Goal: Task Accomplishment & Management: Use online tool/utility

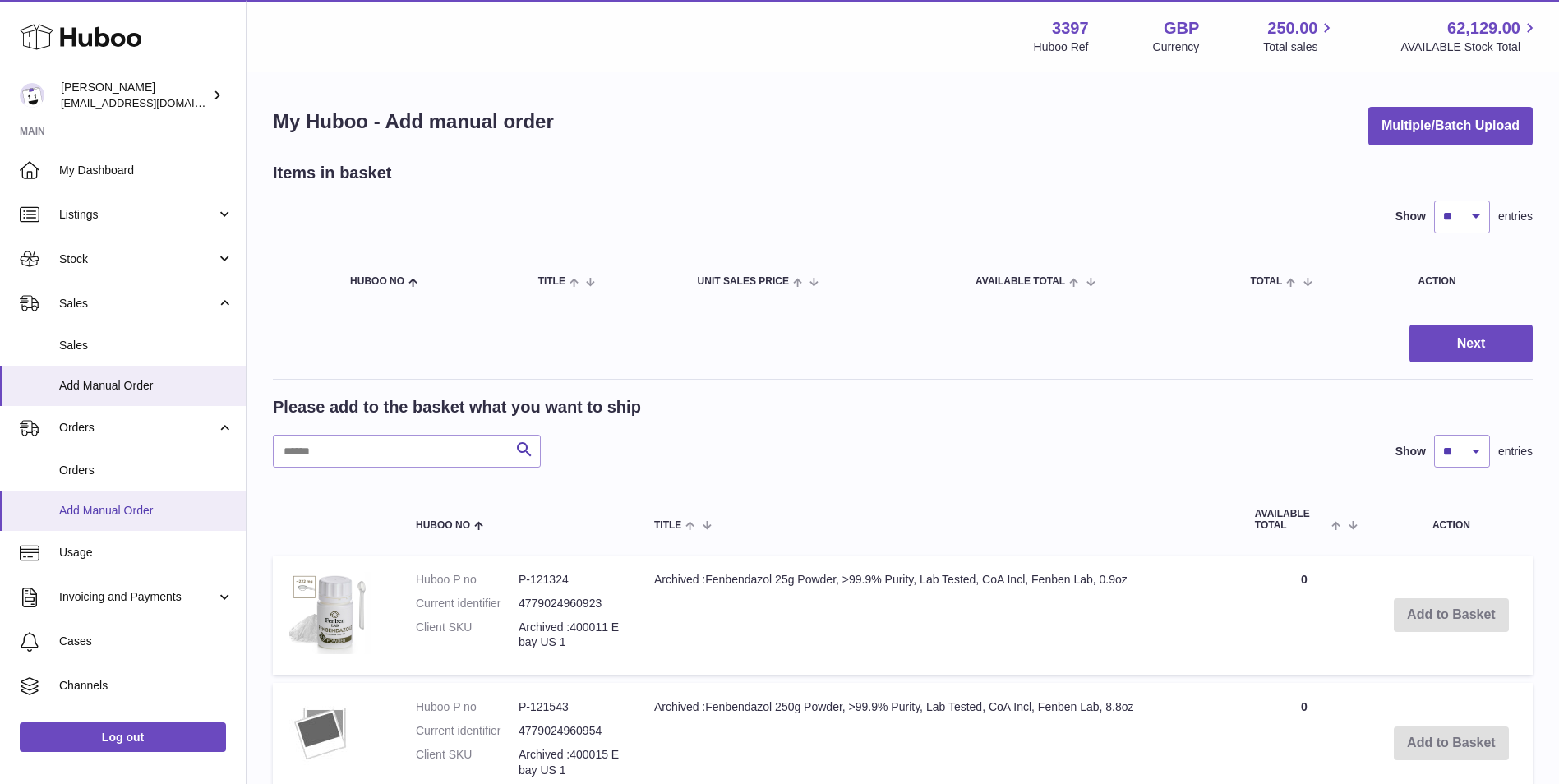
click at [87, 519] on link "Add Manual Order" at bounding box center [123, 510] width 246 height 40
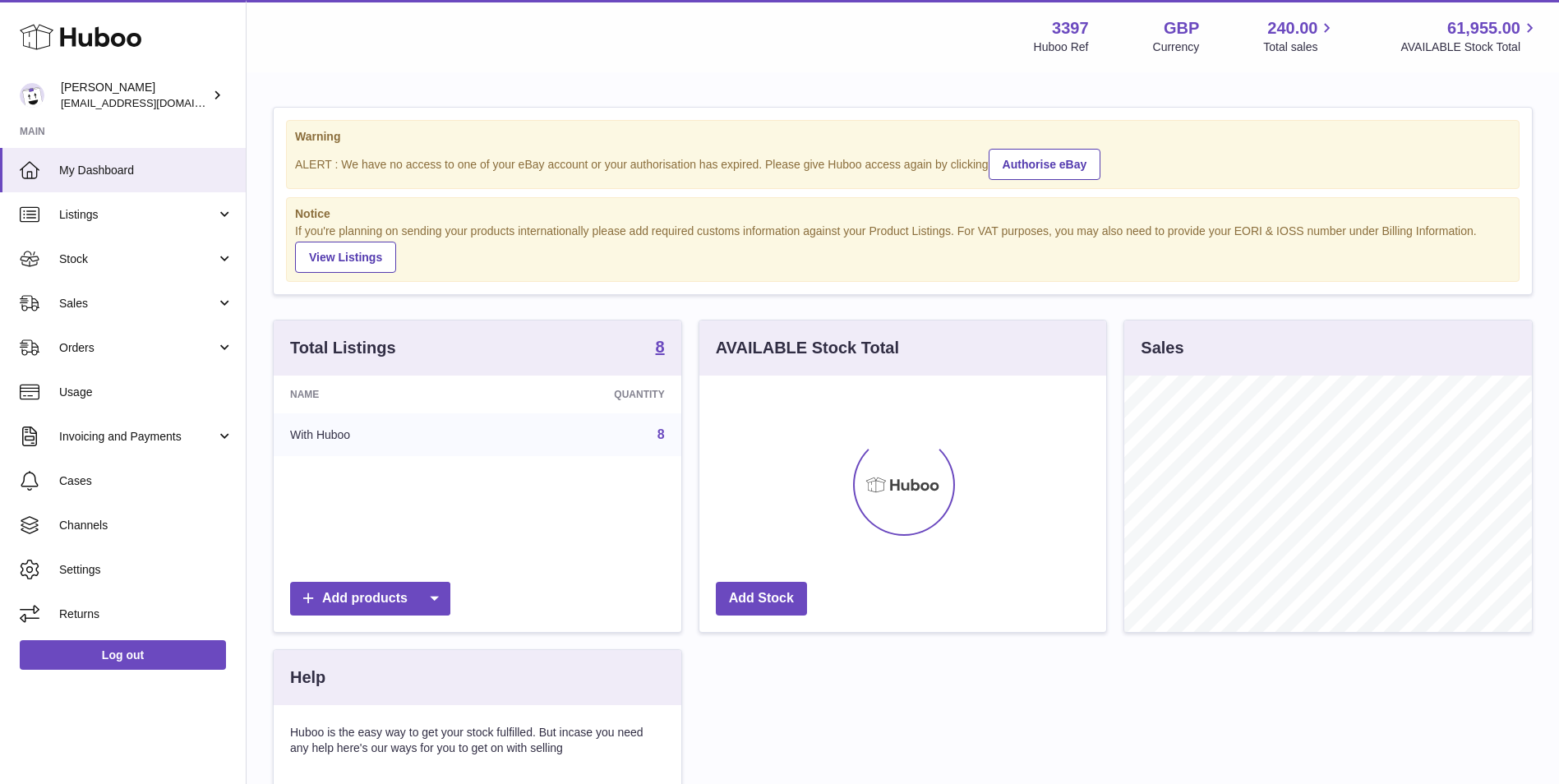
scroll to position [257, 407]
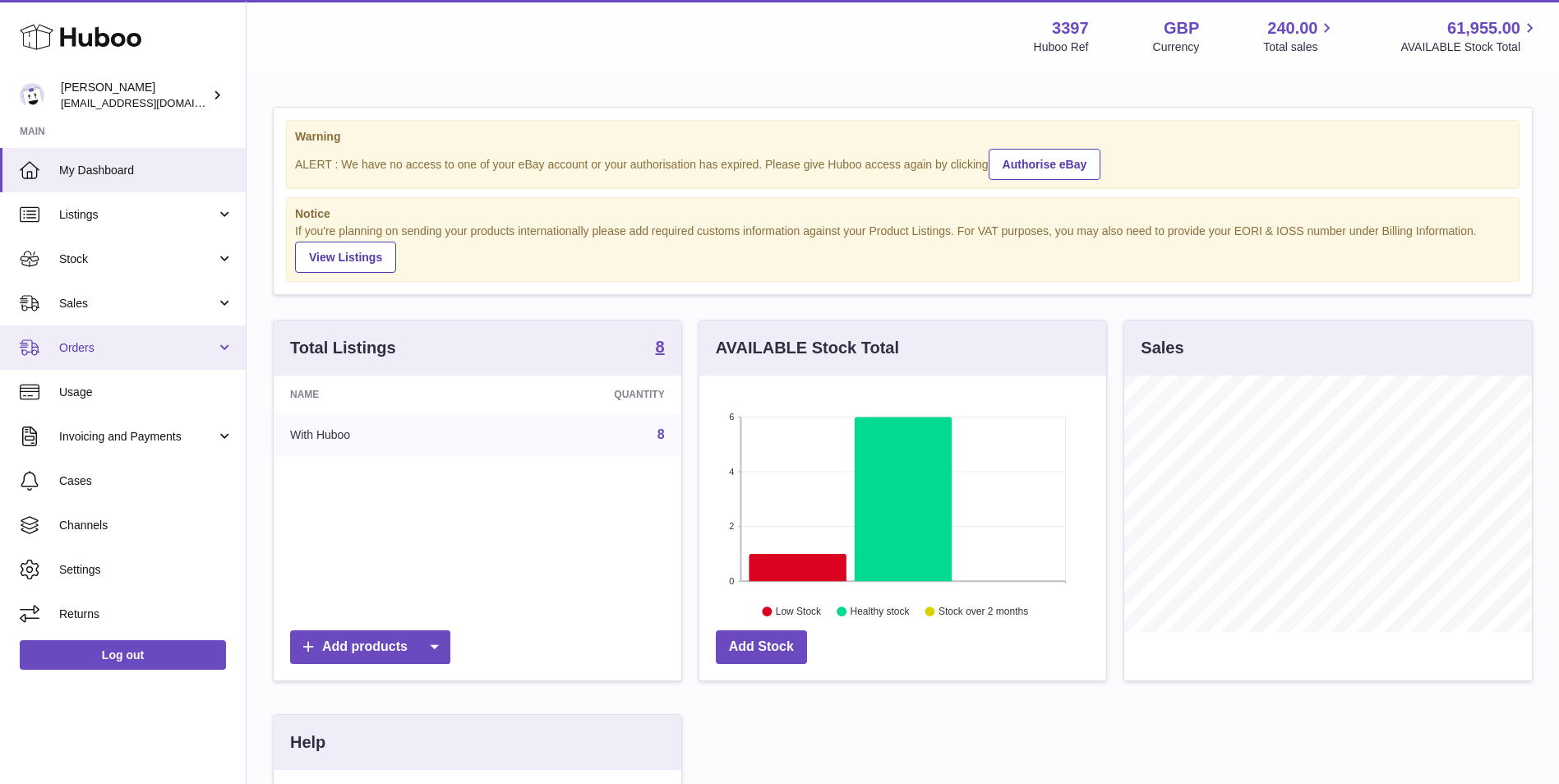
click at [146, 346] on span "Orders" at bounding box center [137, 347] width 157 height 16
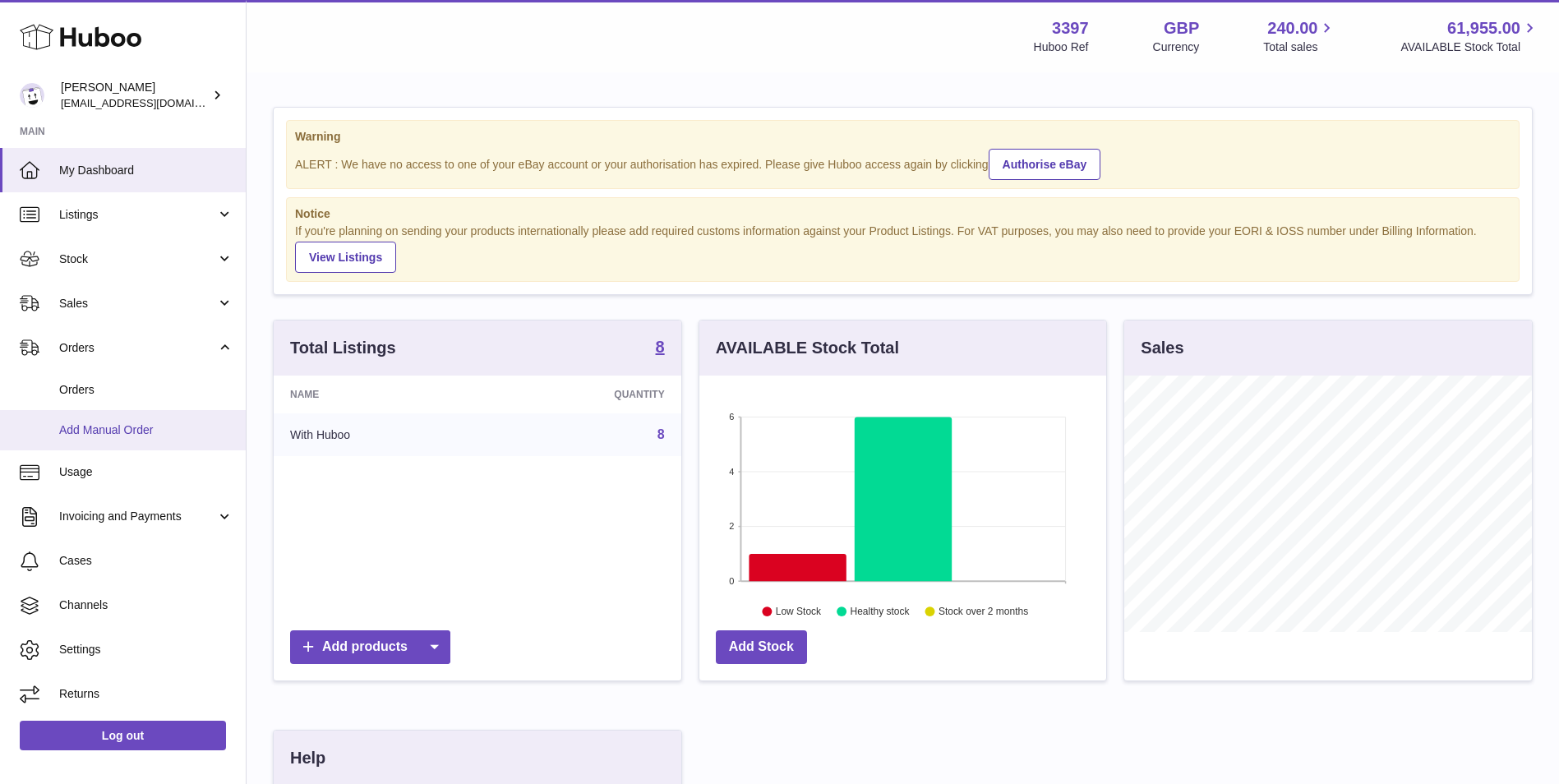
click at [144, 439] on link "Add Manual Order" at bounding box center [123, 430] width 246 height 40
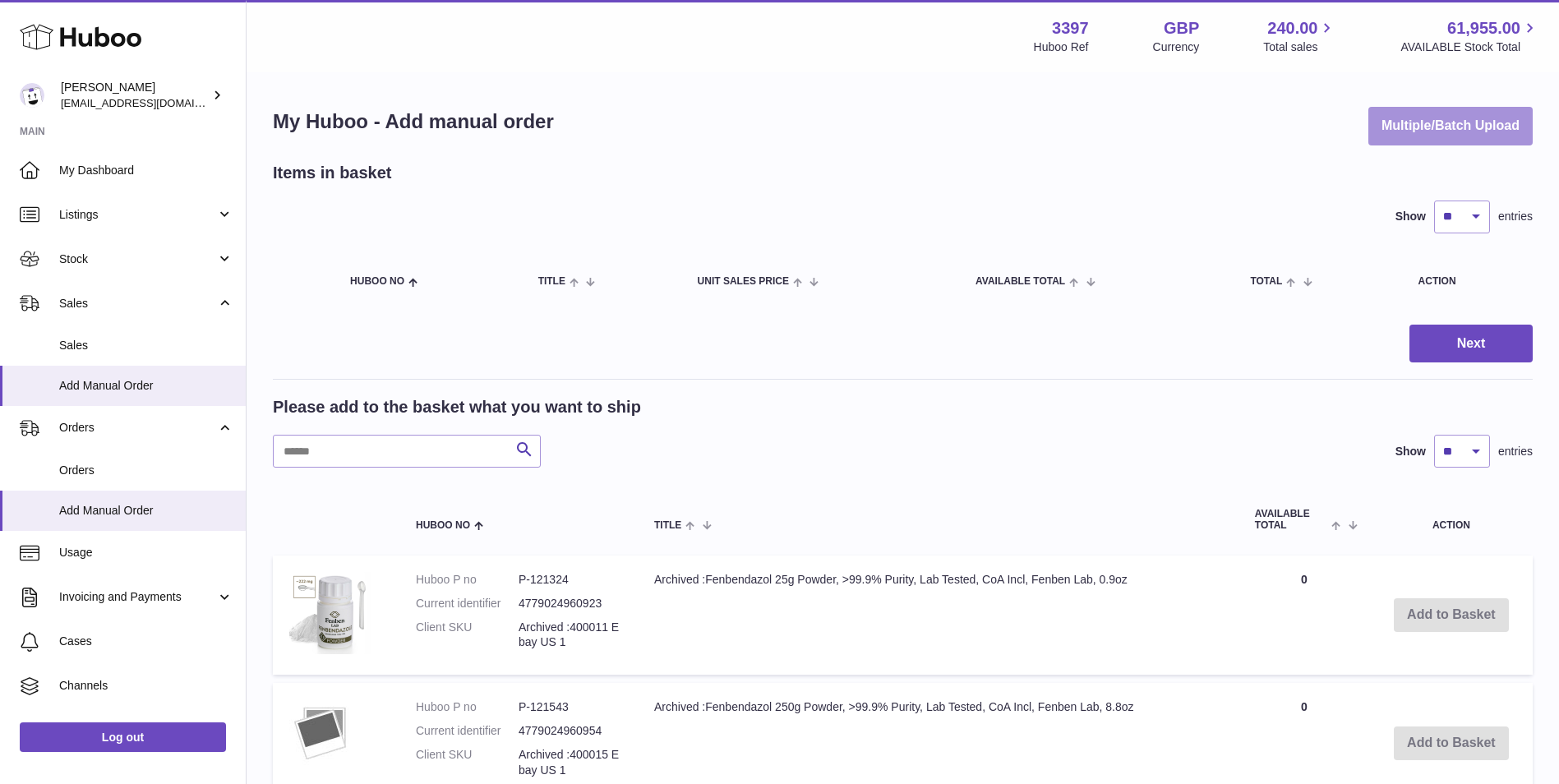
click at [1430, 129] on button "Multiple/Batch Upload" at bounding box center [1451, 126] width 165 height 38
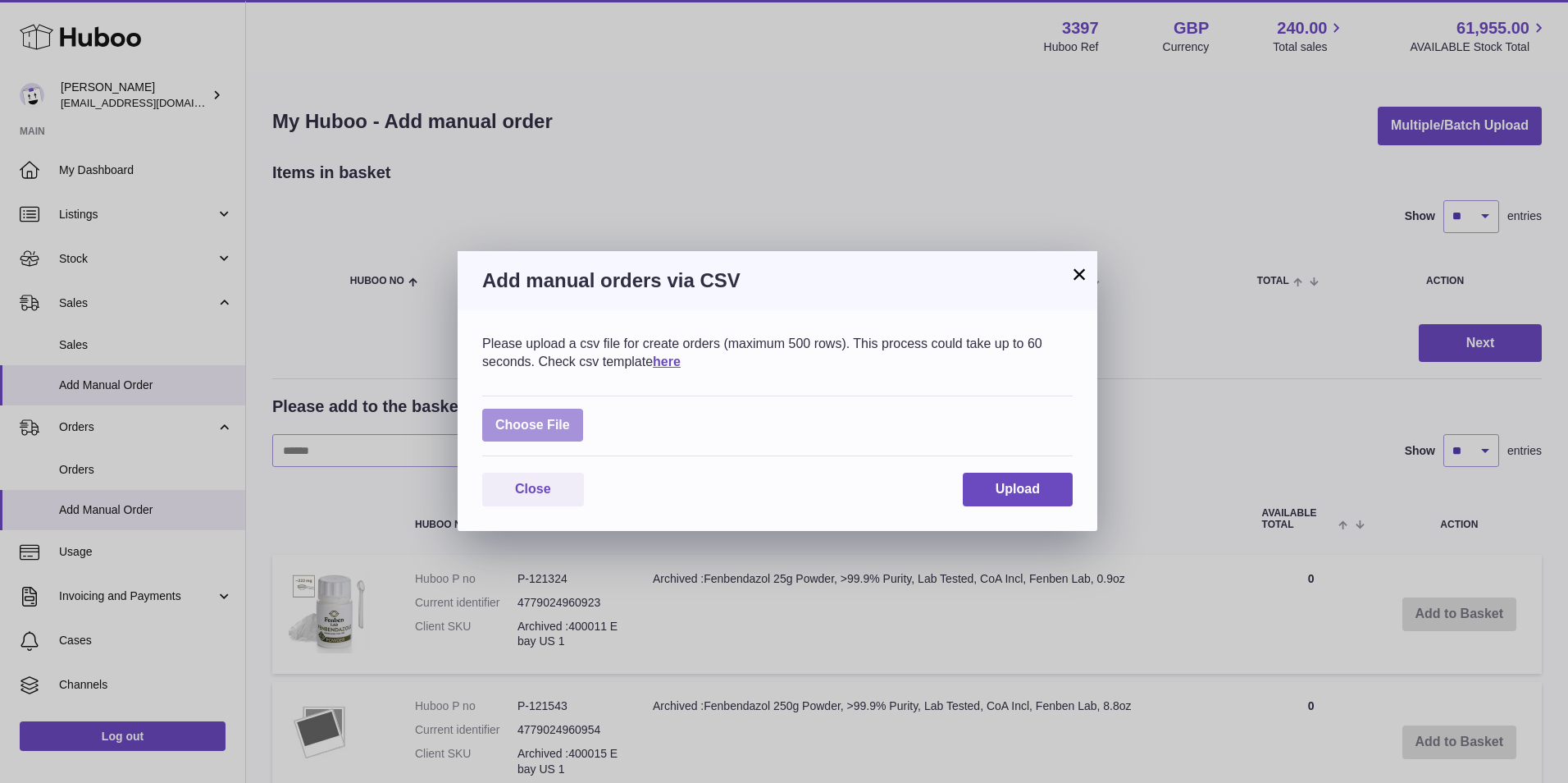
click at [519, 420] on label at bounding box center [533, 426] width 101 height 34
click at [570, 417] on input "file" at bounding box center [570, 416] width 1 height 1
type input "**********"
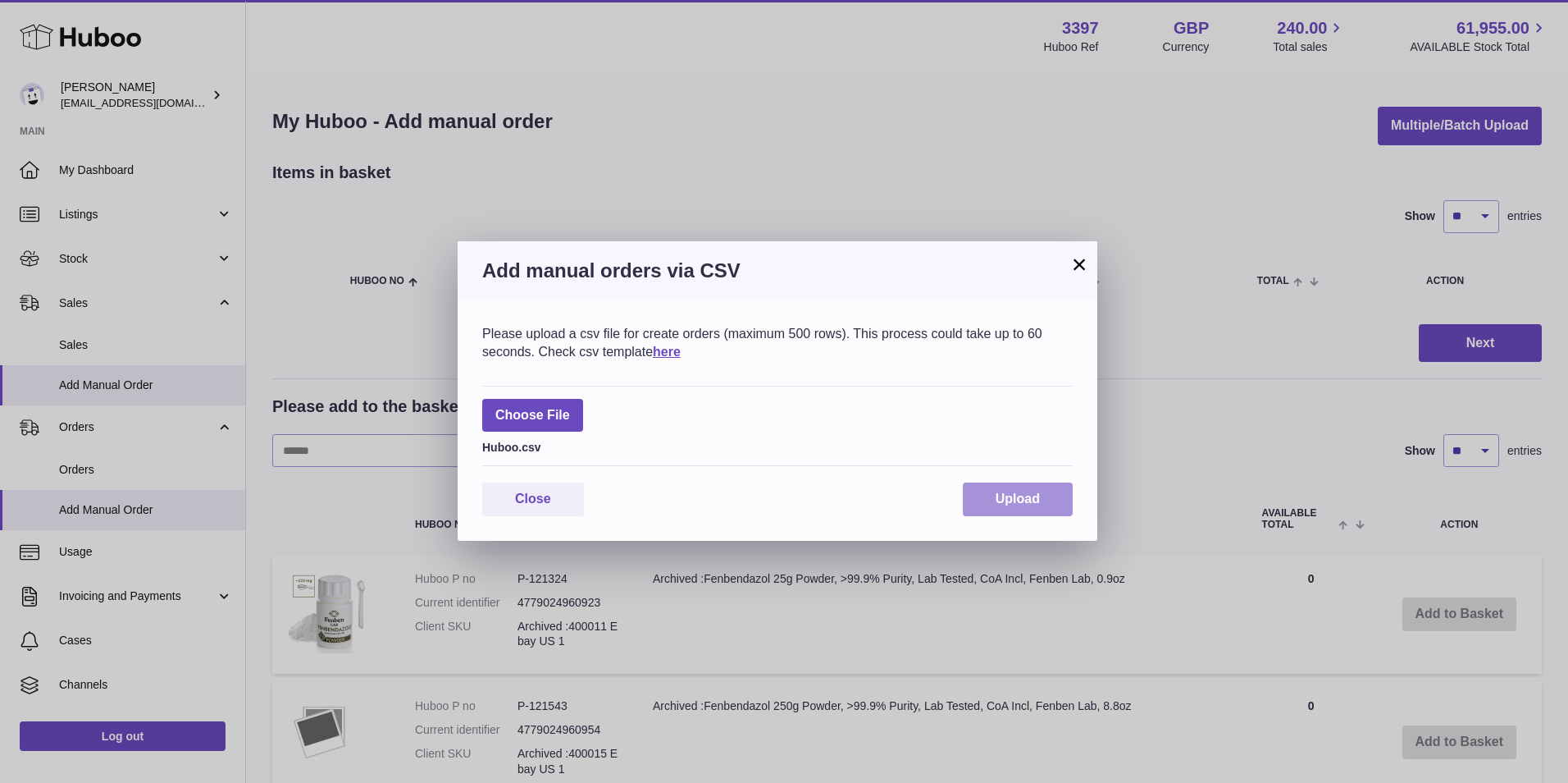
click at [1027, 489] on button "Upload" at bounding box center [1017, 499] width 110 height 34
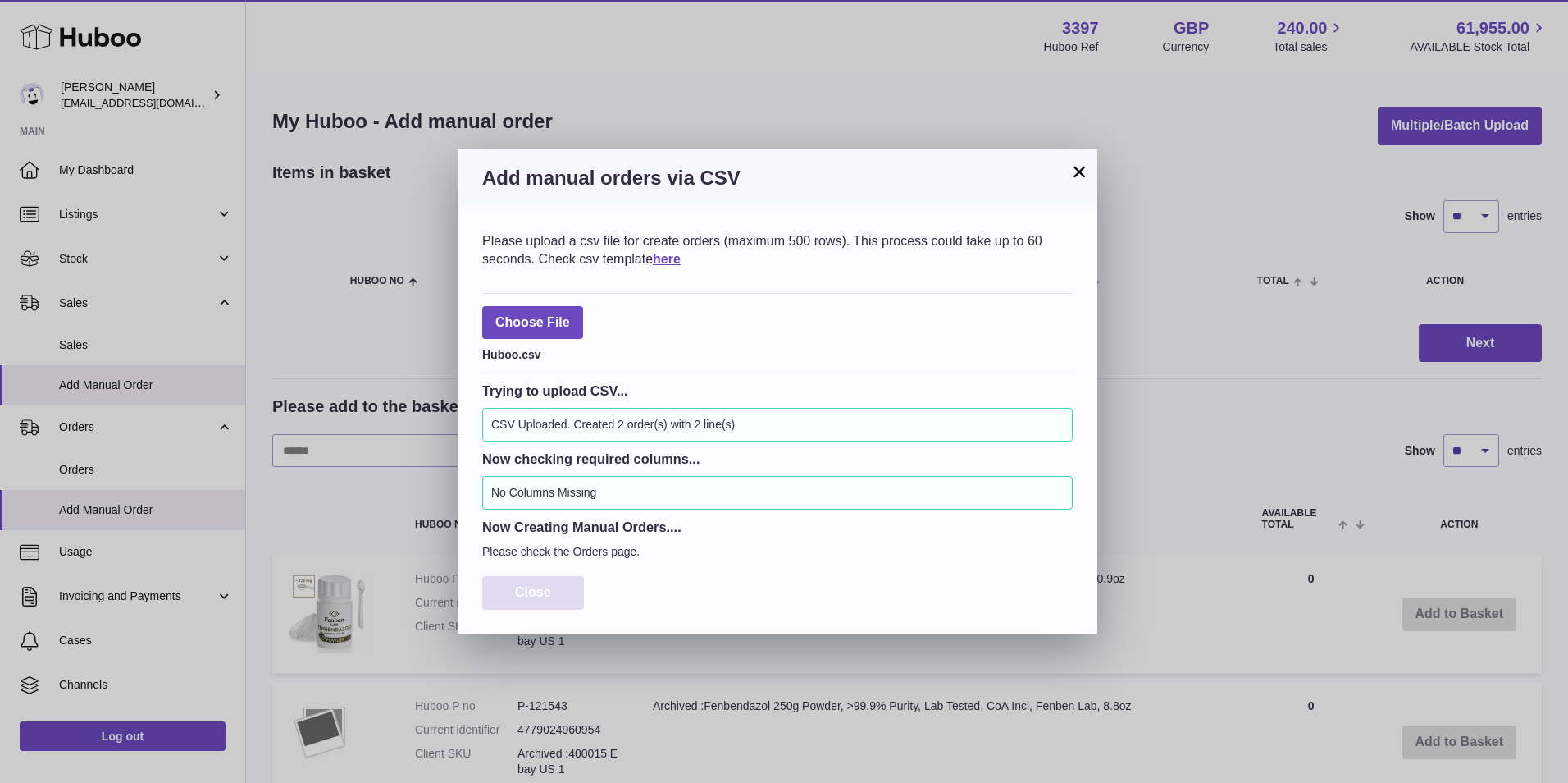
click at [540, 592] on span "Close" at bounding box center [533, 591] width 36 height 14
